Goal: Information Seeking & Learning: Understand process/instructions

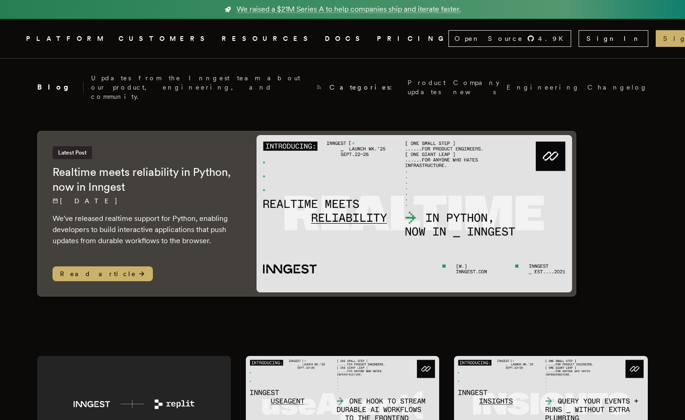
click at [325, 39] on link "DOCS" at bounding box center [345, 39] width 41 height 12
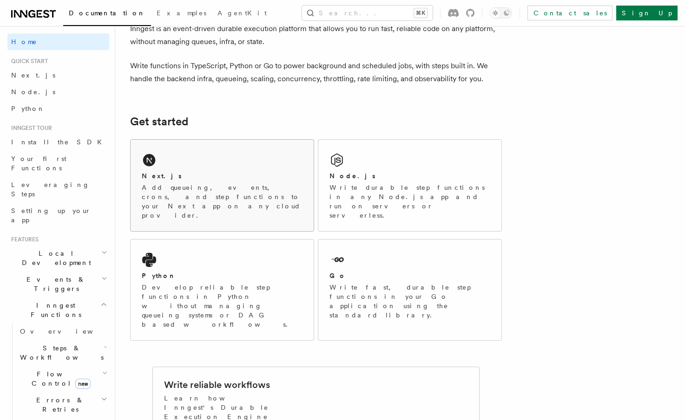
scroll to position [54, 0]
click at [228, 190] on p "Add queueing, events, crons, and step functions to your Next app on any cloud p…" at bounding box center [222, 201] width 161 height 37
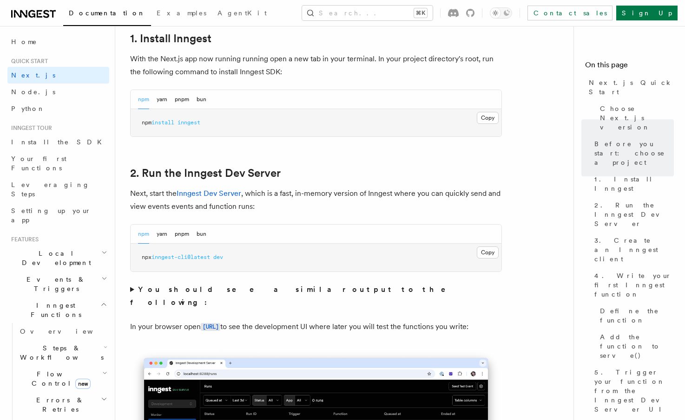
scroll to position [547, 0]
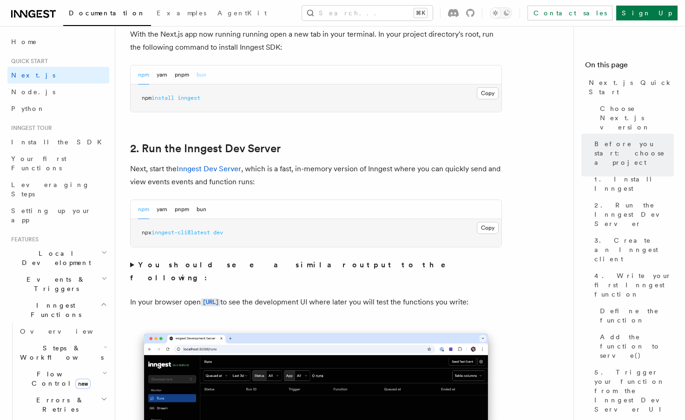
click at [198, 75] on button "bun" at bounding box center [202, 75] width 10 height 19
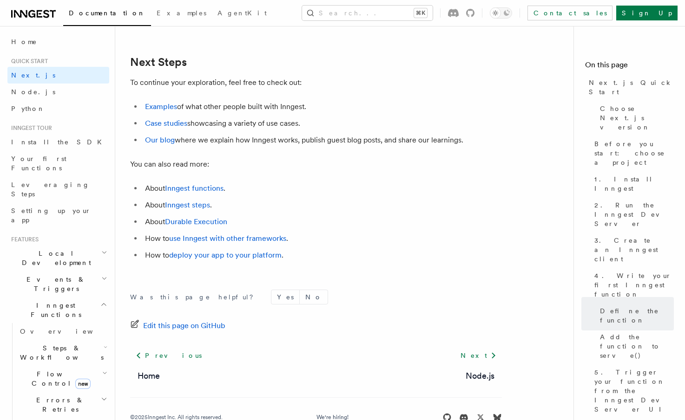
scroll to position [5810, 0]
click at [162, 111] on link "Examples" at bounding box center [161, 106] width 32 height 9
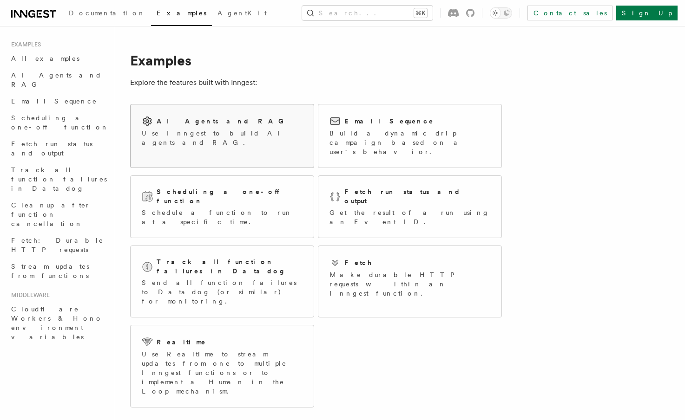
click at [242, 129] on p "Use Inngest to build AI agents and RAG." at bounding box center [222, 138] width 161 height 19
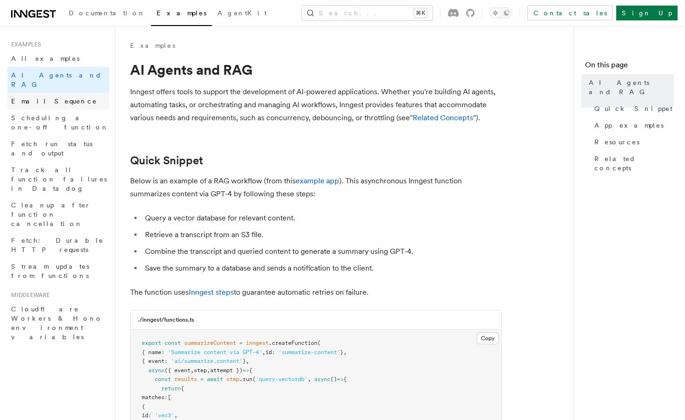
click at [46, 98] on span "Email Sequence" at bounding box center [54, 101] width 86 height 7
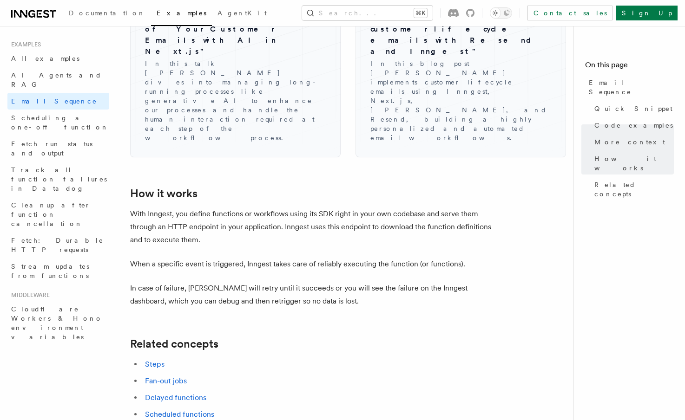
scroll to position [1381, 0]
click at [99, 14] on span "Documentation" at bounding box center [107, 12] width 77 height 7
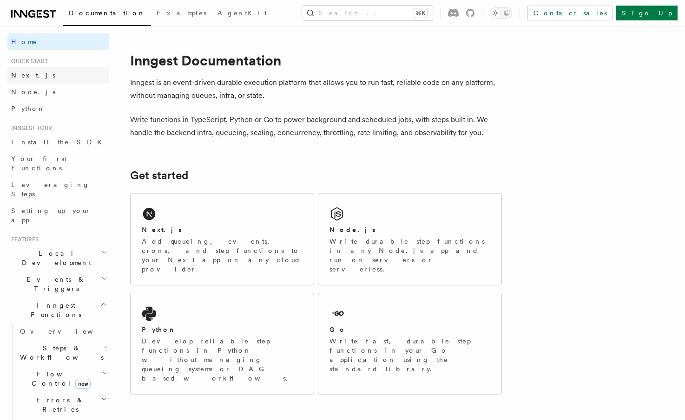
click at [27, 74] on span "Next.js" at bounding box center [33, 75] width 44 height 7
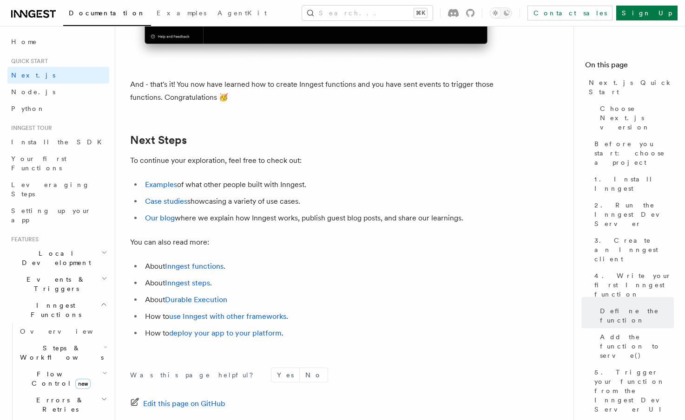
scroll to position [5731, 0]
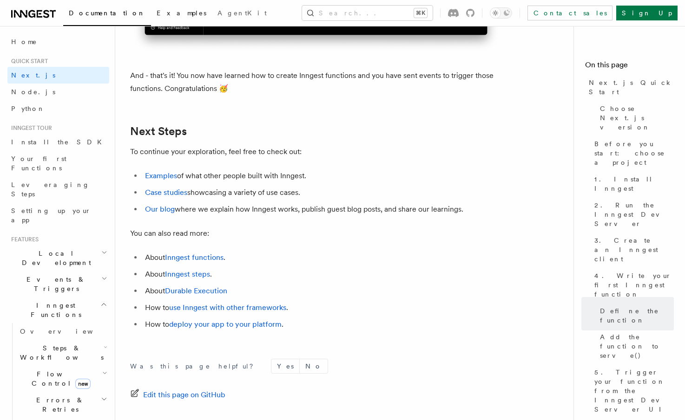
click at [151, 8] on link "Examples" at bounding box center [181, 14] width 61 height 22
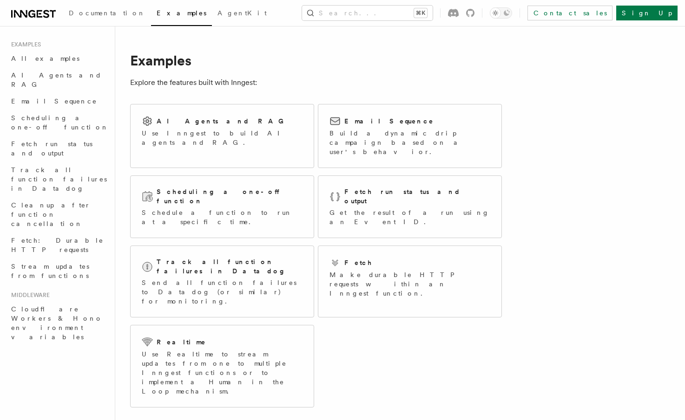
click at [33, 17] on icon at bounding box center [33, 13] width 45 height 11
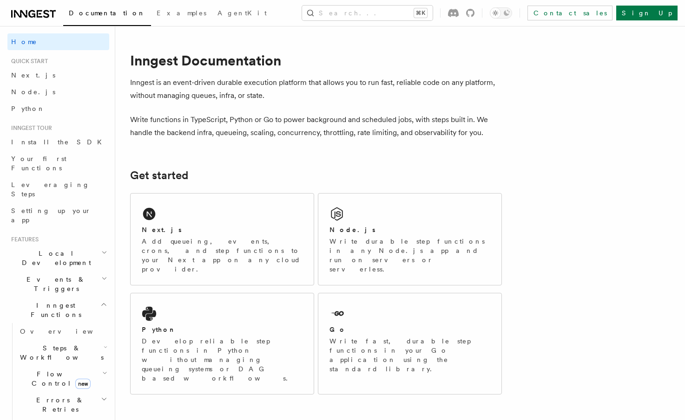
click at [104, 301] on icon "button" at bounding box center [103, 304] width 7 height 7
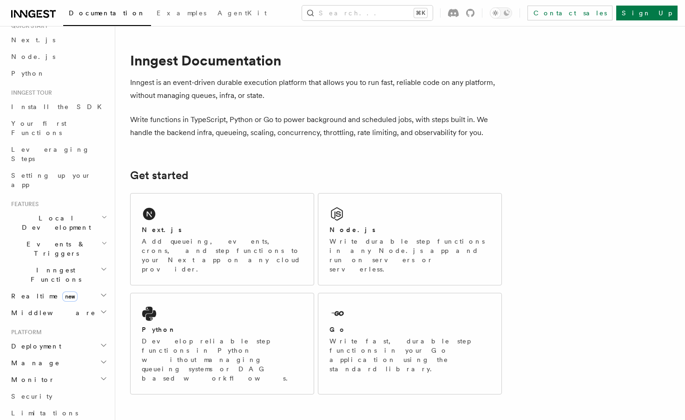
scroll to position [38, 0]
click at [95, 336] on h2 "Deployment" at bounding box center [58, 344] width 102 height 17
click at [32, 340] on span "Deployment" at bounding box center [34, 344] width 54 height 9
click at [32, 357] on span "Overview" at bounding box center [68, 360] width 96 height 7
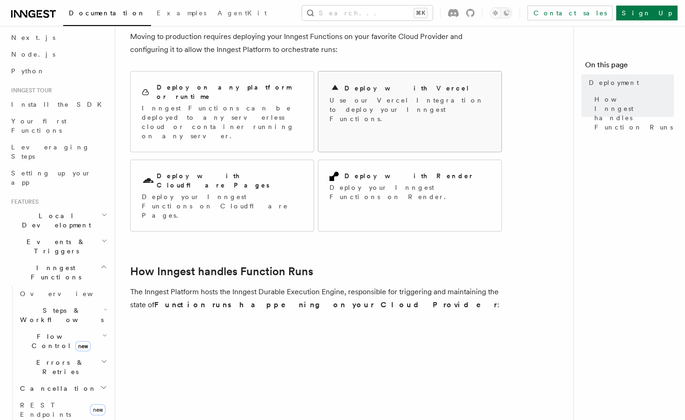
scroll to position [47, 0]
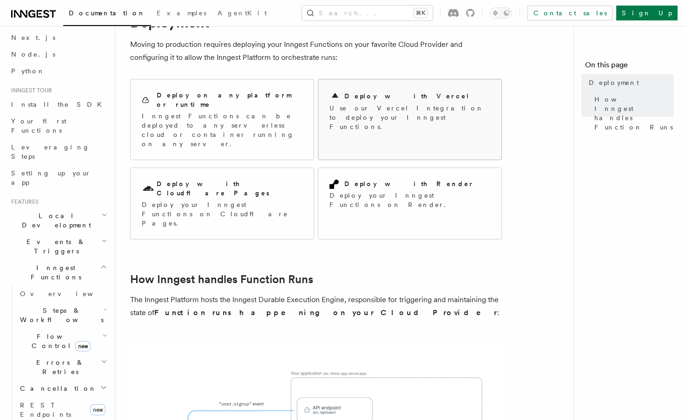
click at [373, 100] on h2 "Deploy with Vercel" at bounding box center [406, 96] width 125 height 9
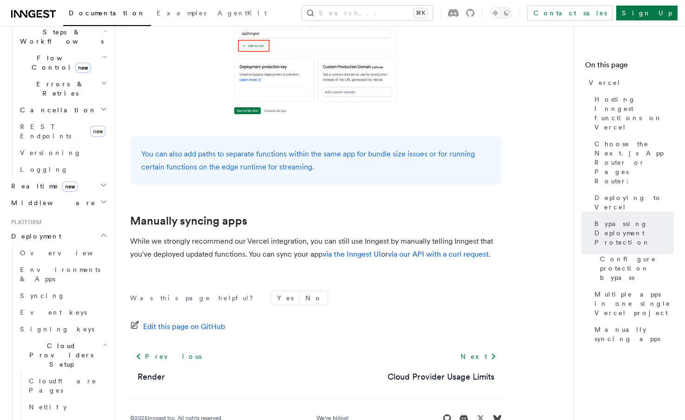
scroll to position [323, 0]
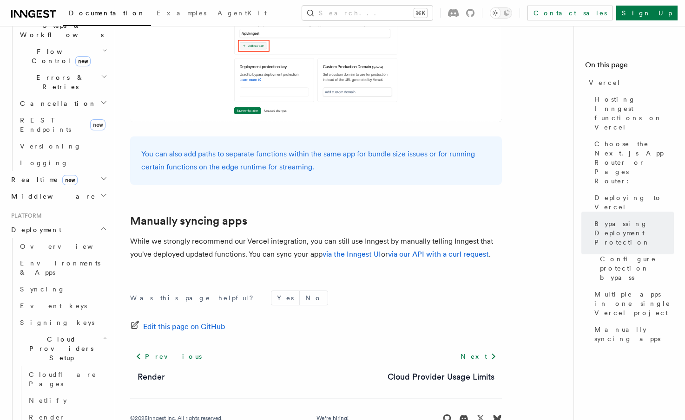
click at [104, 335] on icon "button" at bounding box center [105, 338] width 5 height 7
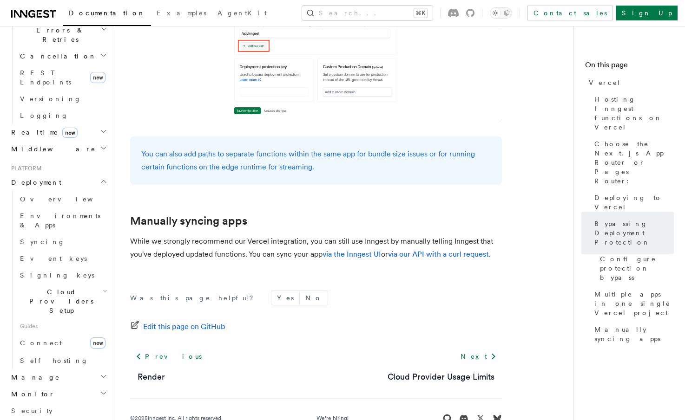
scroll to position [374, 0]
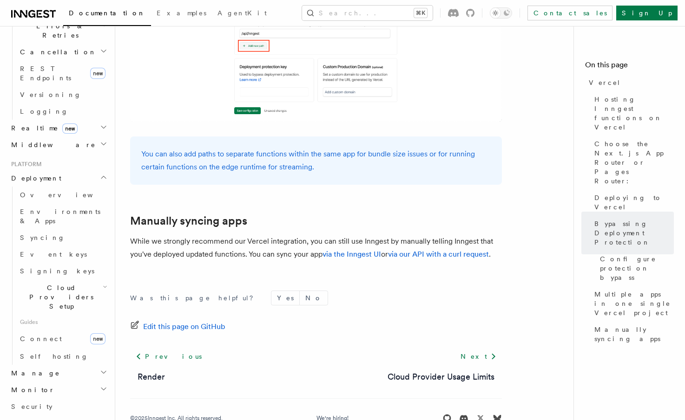
click at [101, 369] on icon "button" at bounding box center [103, 372] width 7 height 7
click at [29, 420] on span "Limitations" at bounding box center [44, 423] width 67 height 7
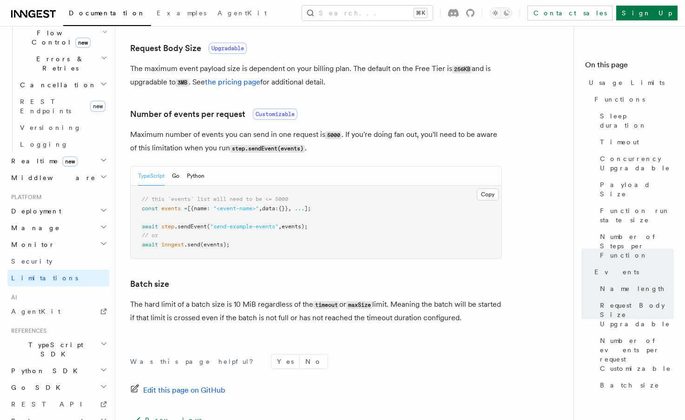
scroll to position [898, 0]
